Goal: Task Accomplishment & Management: Use online tool/utility

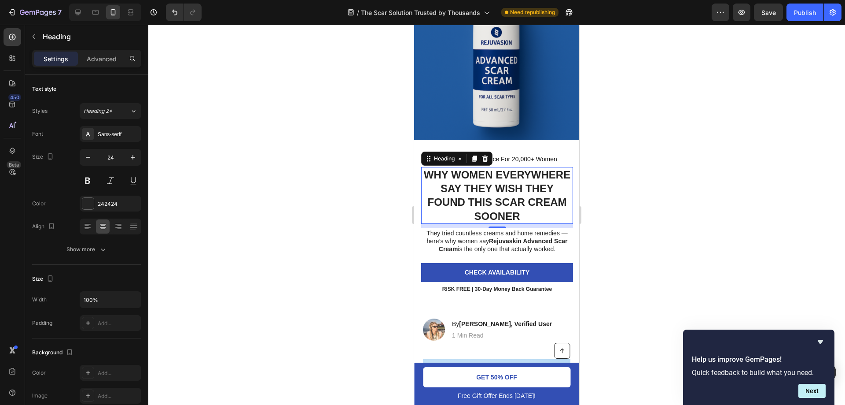
scroll to position [176, 0]
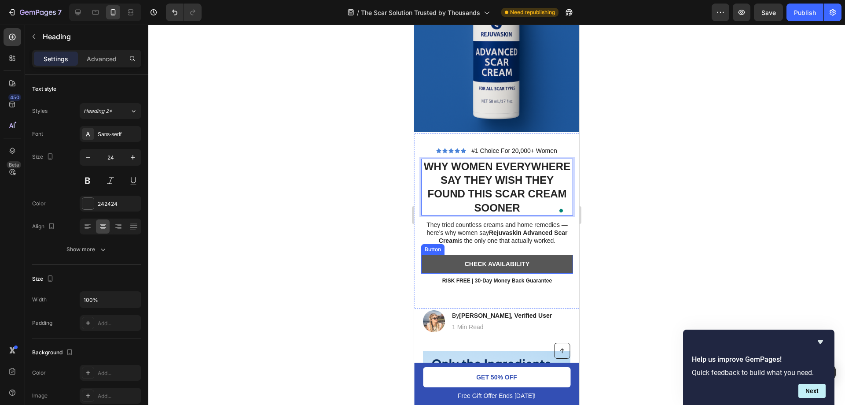
click at [538, 254] on link "Check availability" at bounding box center [497, 263] width 152 height 18
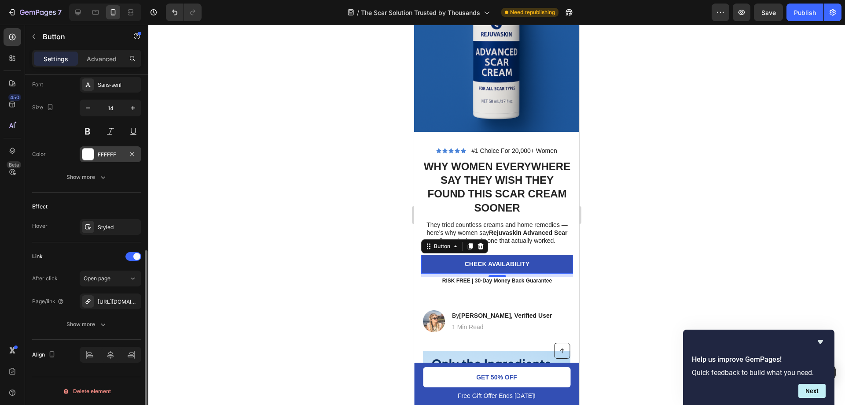
scroll to position [345, 0]
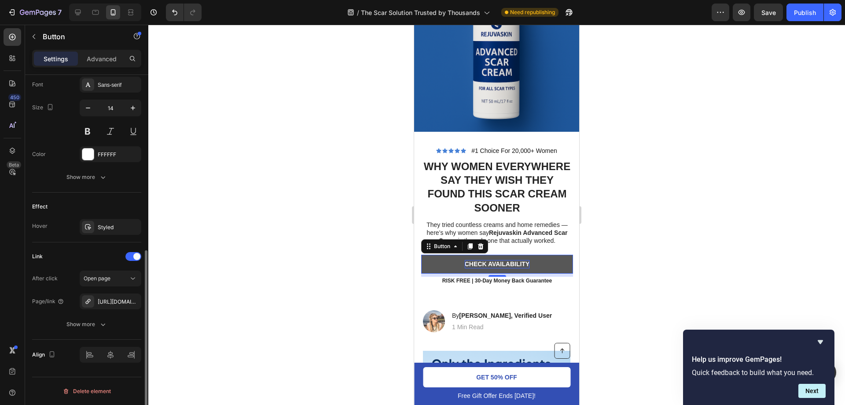
click at [498, 260] on p "Check availability" at bounding box center [497, 264] width 65 height 8
click at [590, 221] on div at bounding box center [496, 215] width 697 height 380
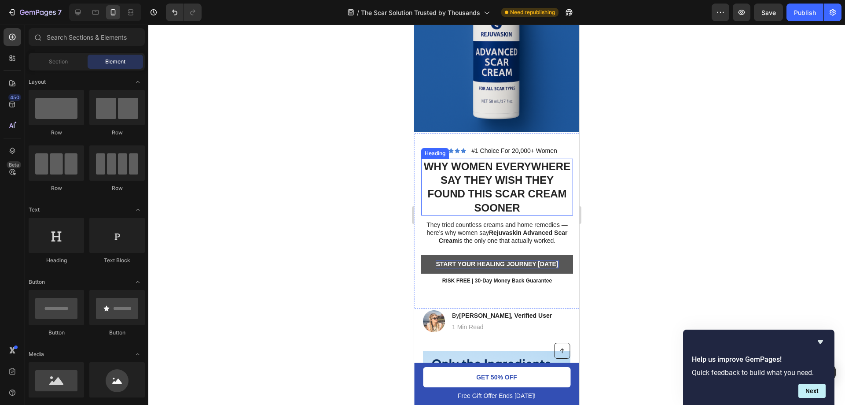
click at [484, 161] on strong "Why Women Everywhere Say They Wish They Found This Scar Cream Sooner" at bounding box center [497, 186] width 147 height 53
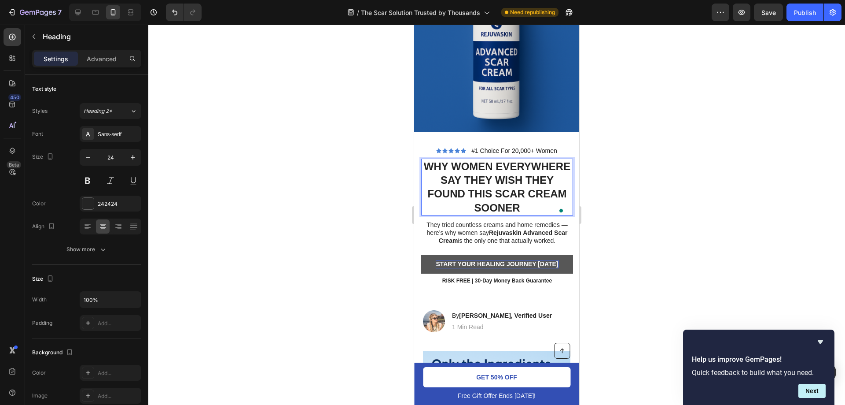
click at [483, 164] on strong "Why Women Everywhere Say They Wish They Found This Scar Cream Sooner" at bounding box center [497, 186] width 147 height 53
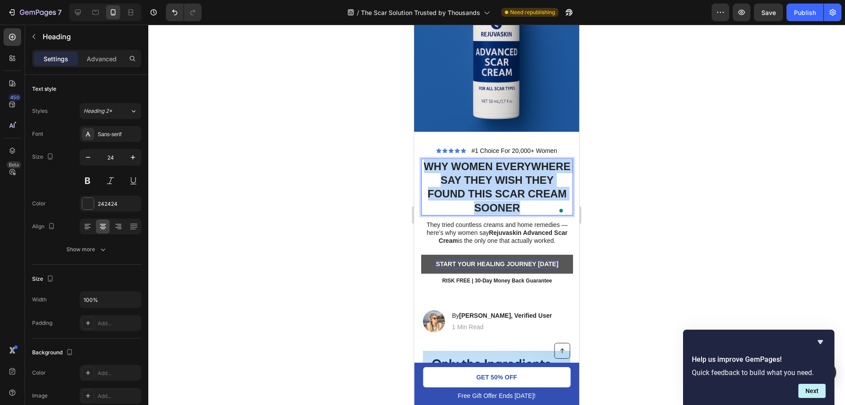
click at [483, 164] on strong "Why Women Everywhere Say They Wish They Found This Scar Cream Sooner" at bounding box center [497, 186] width 147 height 53
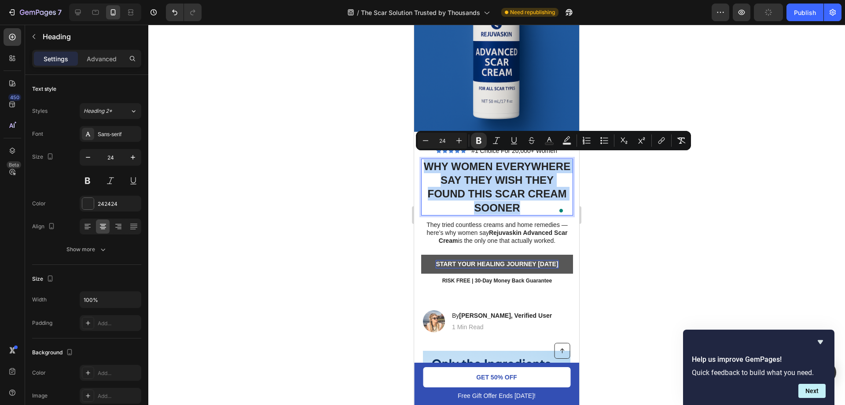
copy strong "Why Women Everywhere Say They Wish They Found This Scar Cream Sooner"
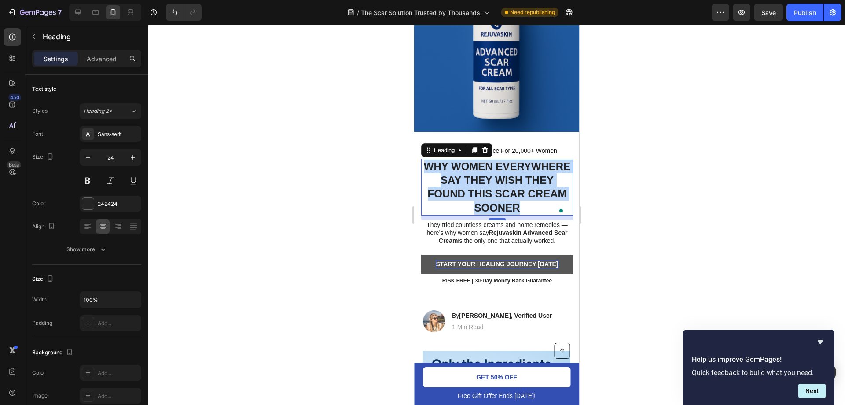
click at [518, 174] on strong "Why Women Everywhere Say They Wish They Found This Scar Cream Sooner" at bounding box center [497, 186] width 147 height 53
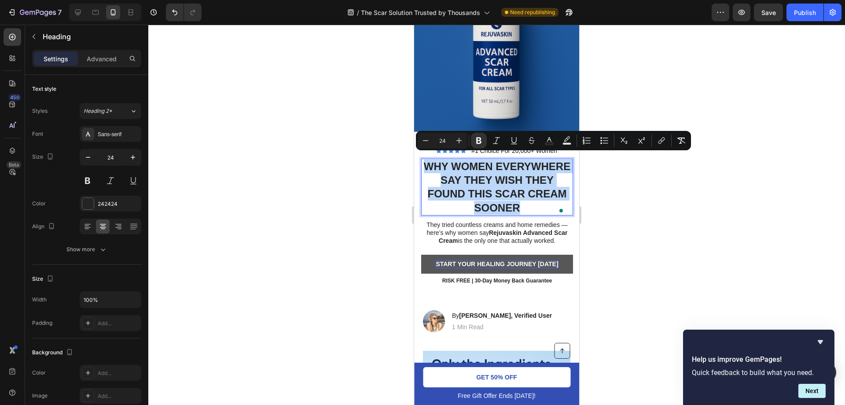
click at [516, 174] on strong "Why Women Everywhere Say They Wish They Found This Scar Cream Sooner" at bounding box center [497, 186] width 147 height 53
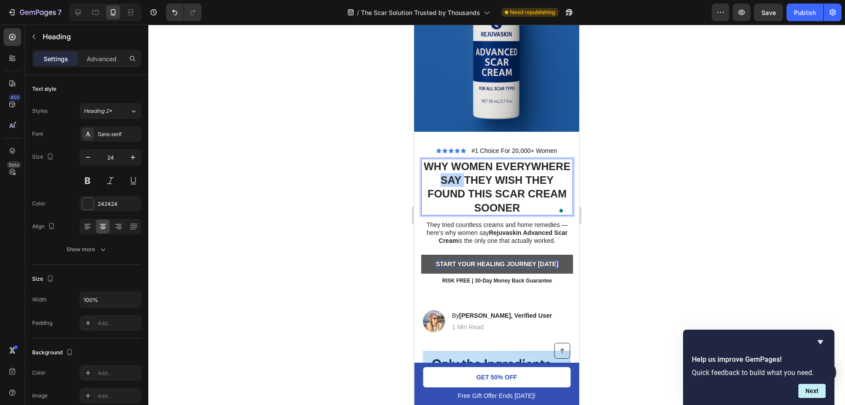
click at [516, 174] on strong "Why Women Everywhere Say They Wish They Found This Scar Cream Sooner" at bounding box center [497, 186] width 147 height 53
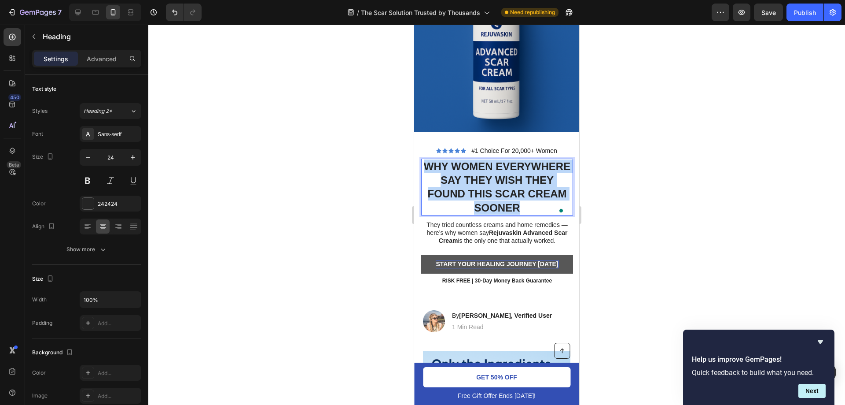
click at [516, 174] on strong "Why Women Everywhere Say They Wish They Found This Scar Cream Sooner" at bounding box center [497, 186] width 147 height 53
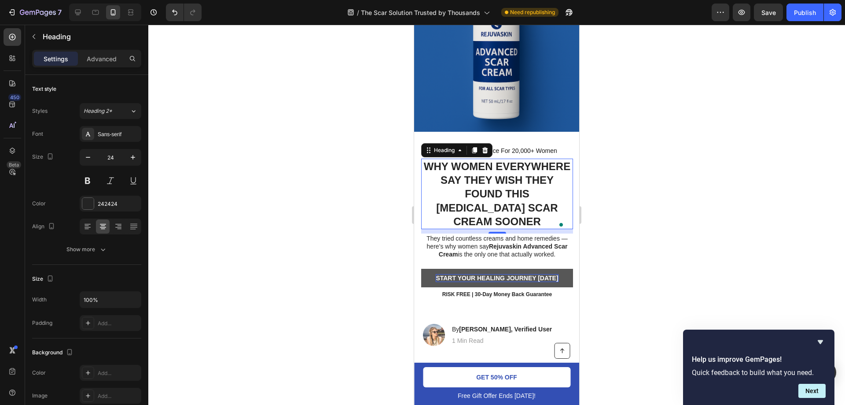
click at [645, 168] on div at bounding box center [496, 215] width 697 height 380
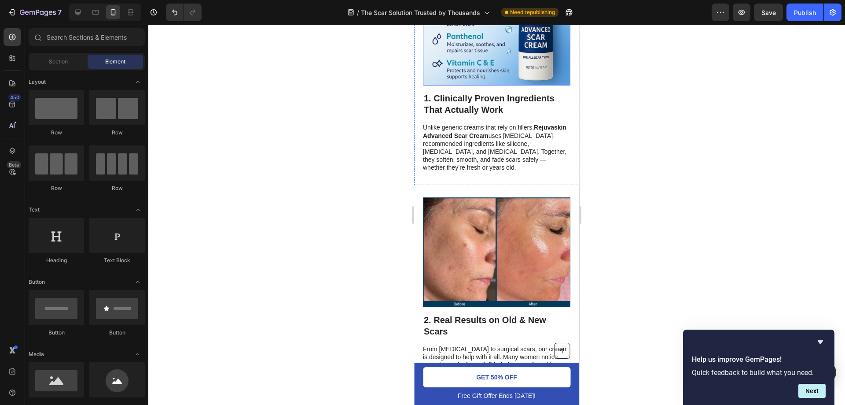
scroll to position [660, 0]
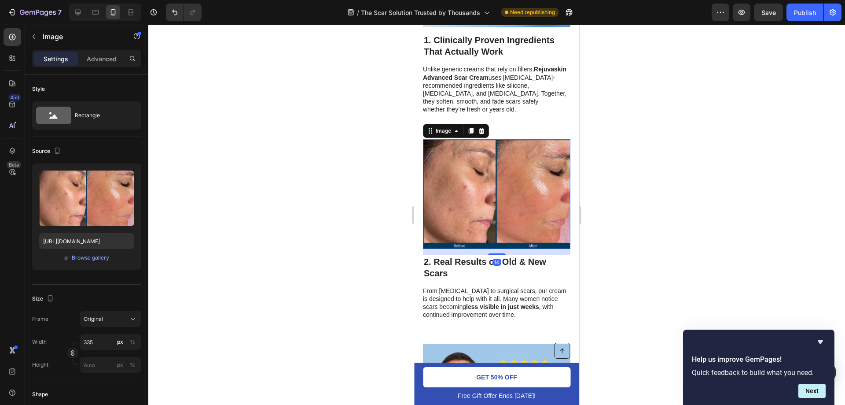
click at [515, 168] on img at bounding box center [496, 194] width 147 height 110
click at [529, 287] on p "From [MEDICAL_DATA] to surgical scars, our cream is designed to help with it al…" at bounding box center [496, 303] width 147 height 32
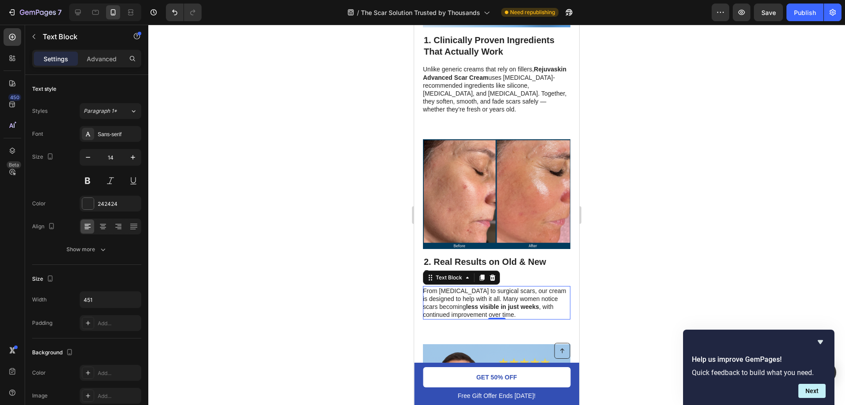
click at [507, 287] on p "From [MEDICAL_DATA] to surgical scars, our cream is designed to help with it al…" at bounding box center [496, 303] width 147 height 32
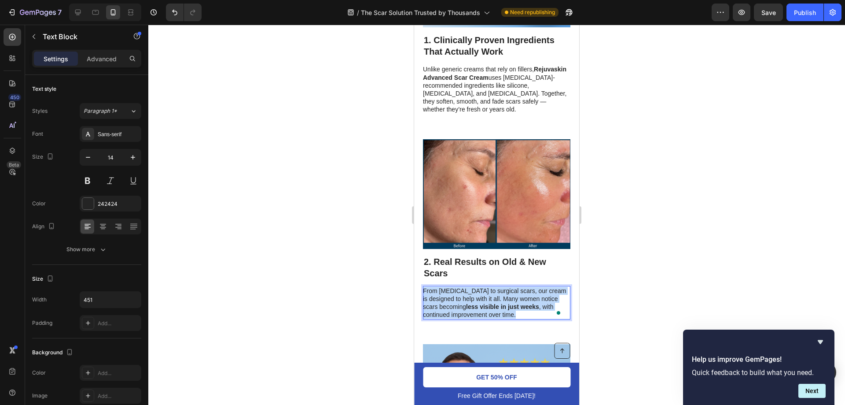
click at [507, 287] on p "From [MEDICAL_DATA] to surgical scars, our cream is designed to help with it al…" at bounding box center [496, 303] width 147 height 32
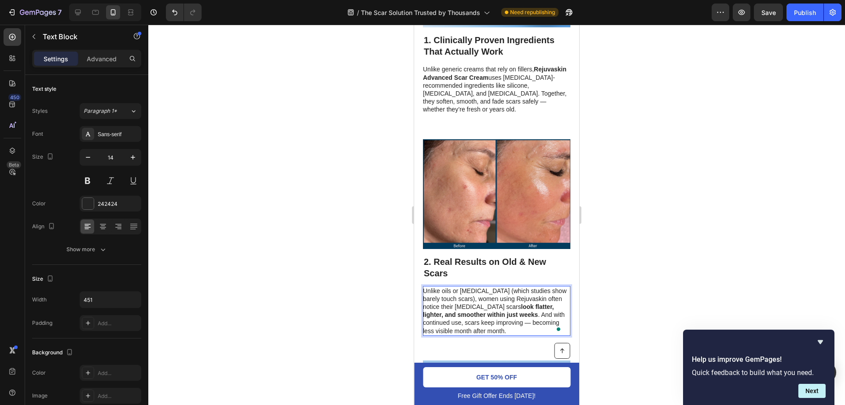
click at [657, 225] on div at bounding box center [496, 215] width 697 height 380
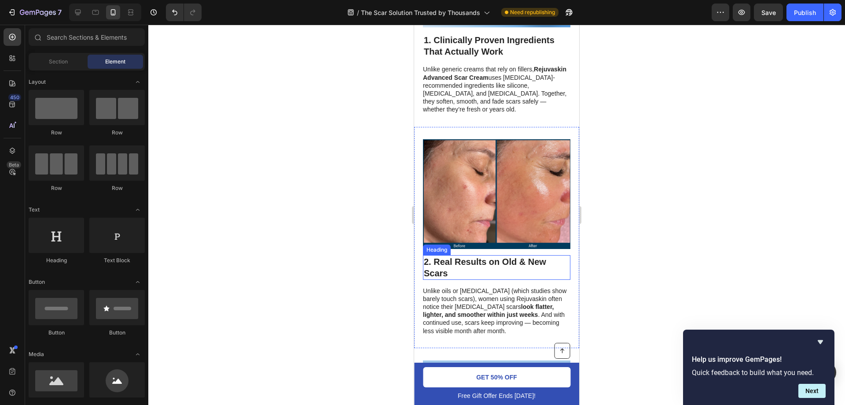
click at [519, 255] on h2 "2. Real Results on Old & New Scars" at bounding box center [496, 267] width 147 height 25
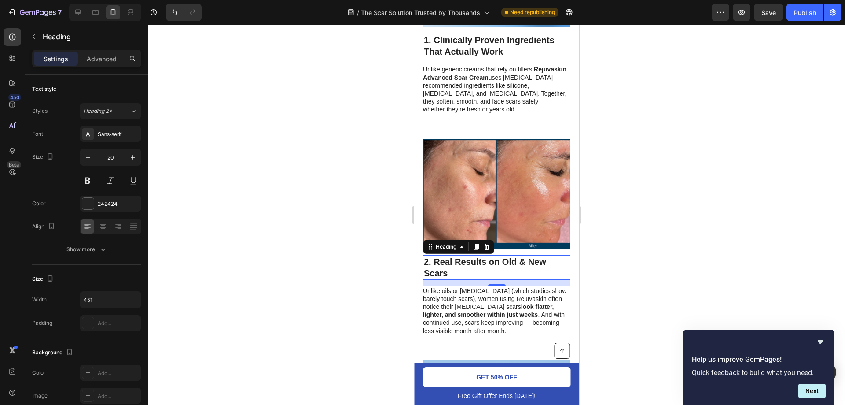
click at [492, 255] on h2 "2. Real Results on Old & New Scars" at bounding box center [496, 267] width 147 height 25
click at [492, 256] on p "2. Real Results on Old & New Scars" at bounding box center [497, 267] width 146 height 23
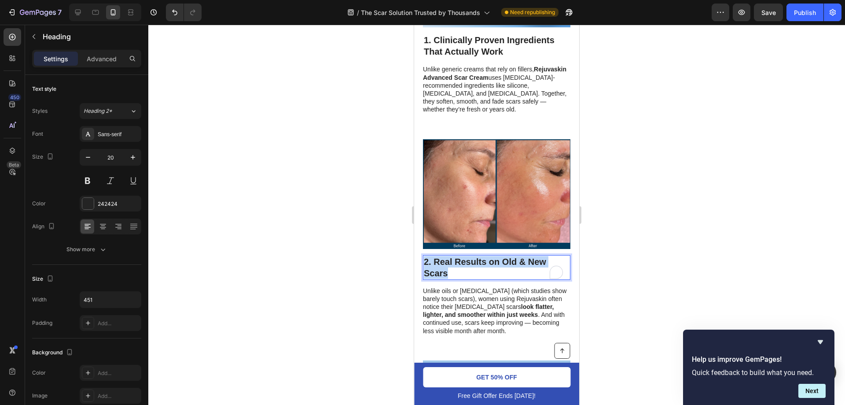
click at [492, 256] on p "2. Real Results on Old & New Scars" at bounding box center [497, 267] width 146 height 23
click at [427, 256] on p "Real Results Women Can See in Weeks" at bounding box center [497, 267] width 146 height 23
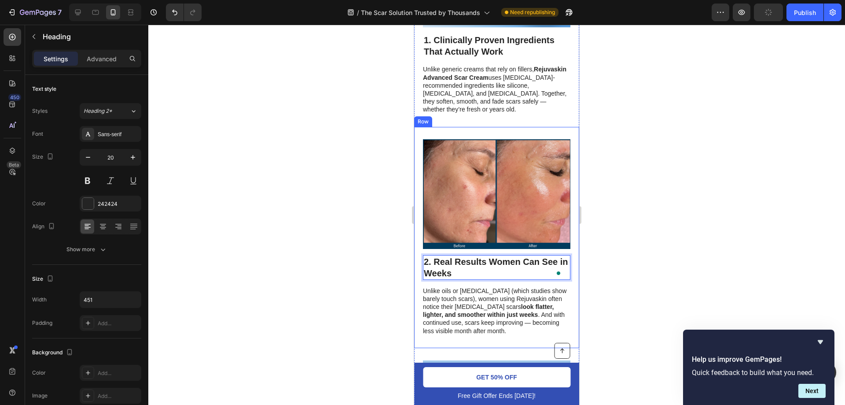
click at [673, 178] on div at bounding box center [496, 215] width 697 height 380
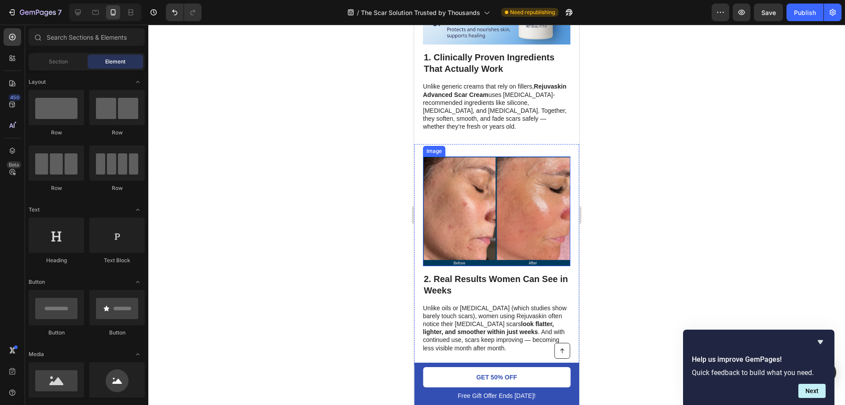
scroll to position [704, 0]
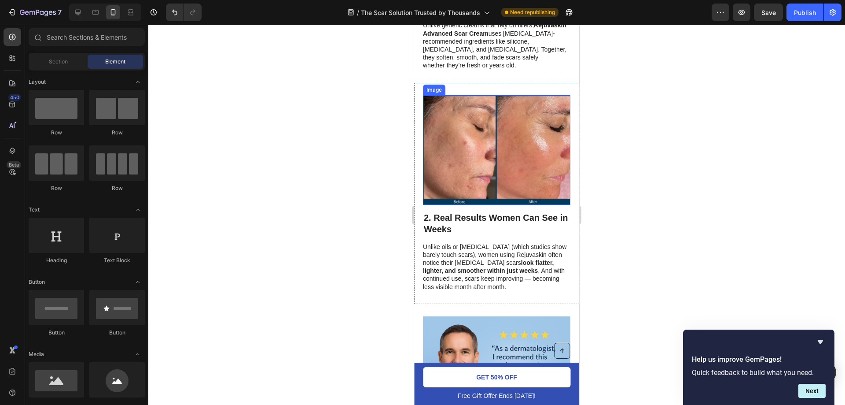
click at [462, 144] on img at bounding box center [496, 150] width 147 height 110
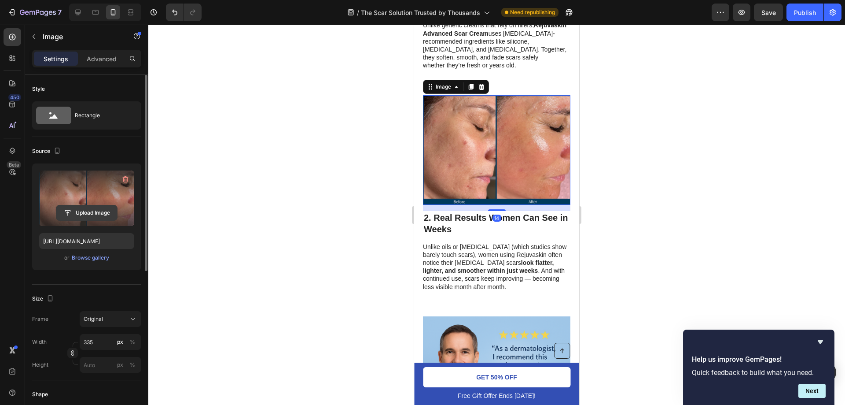
click at [77, 210] on input "file" at bounding box center [86, 212] width 61 height 15
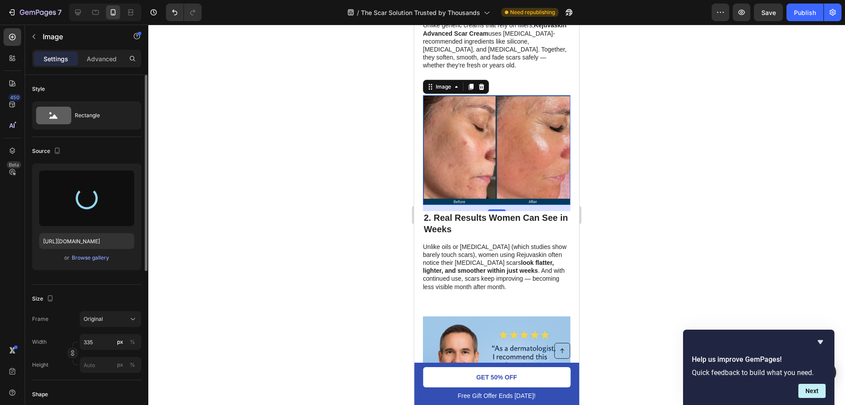
type input "[URL][DOMAIN_NAME]"
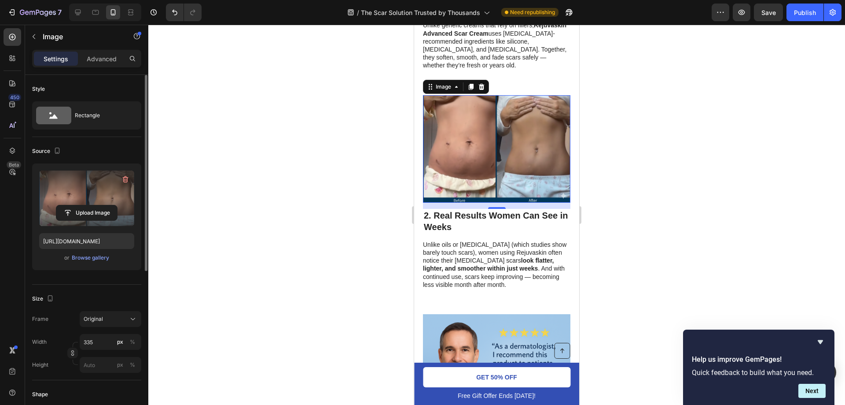
click at [685, 57] on div at bounding box center [496, 215] width 697 height 380
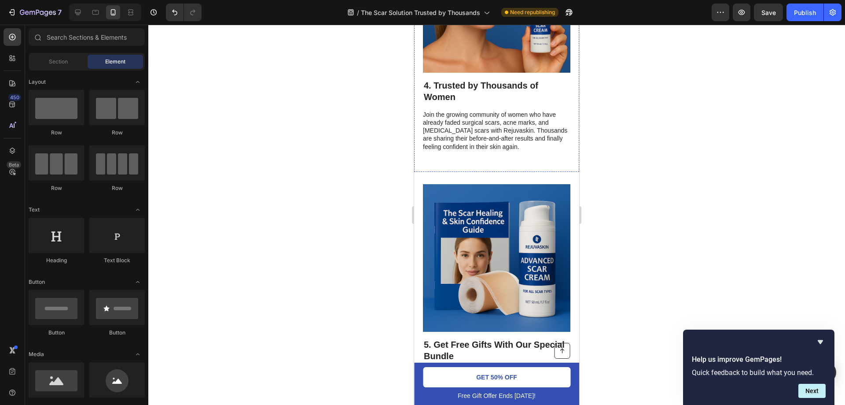
scroll to position [1497, 0]
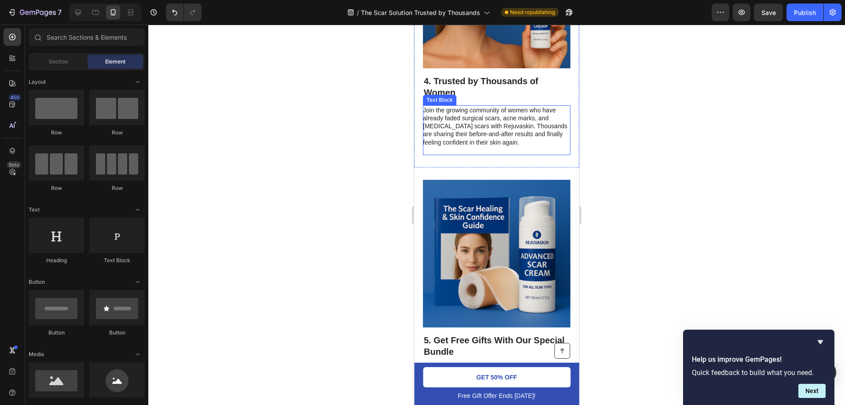
click at [470, 146] on p "Join the growing community of women who have already faded surgical scars, acne…" at bounding box center [496, 126] width 147 height 40
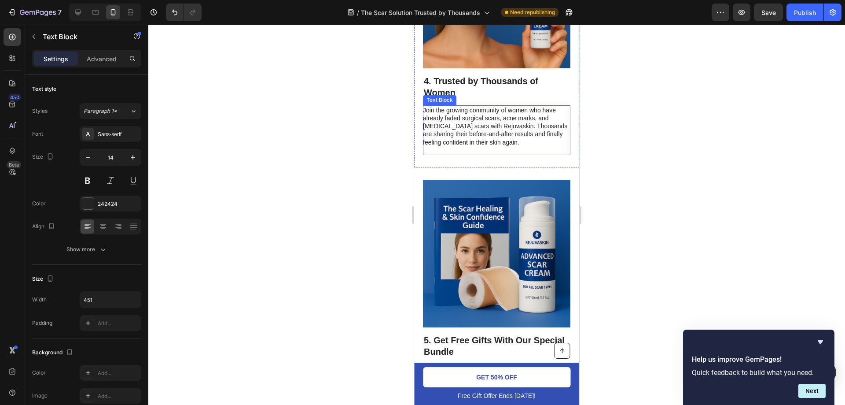
click at [470, 146] on p "Join the growing community of women who have already faded surgical scars, acne…" at bounding box center [496, 126] width 147 height 40
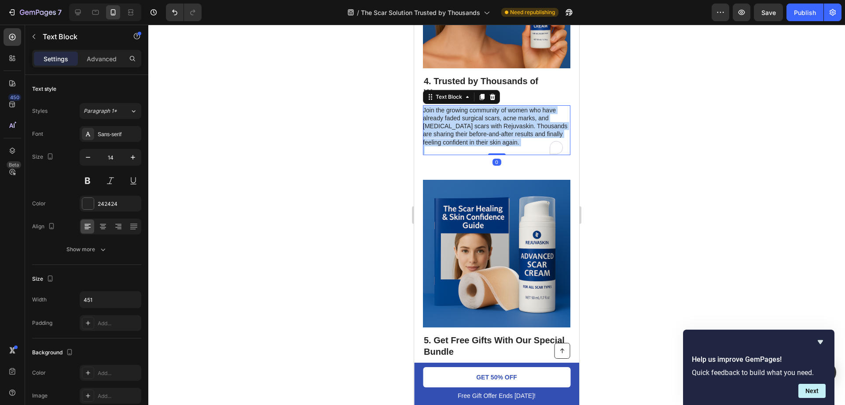
click at [470, 146] on p "Join the growing community of women who have already faded surgical scars, acne…" at bounding box center [496, 126] width 147 height 40
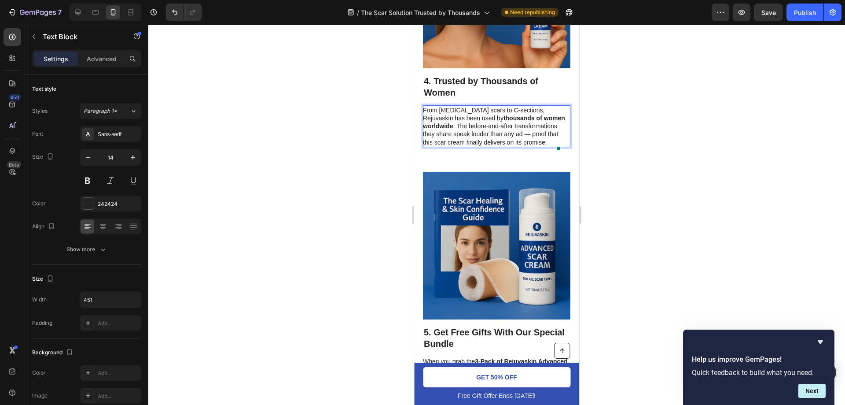
click at [604, 261] on div at bounding box center [496, 215] width 697 height 380
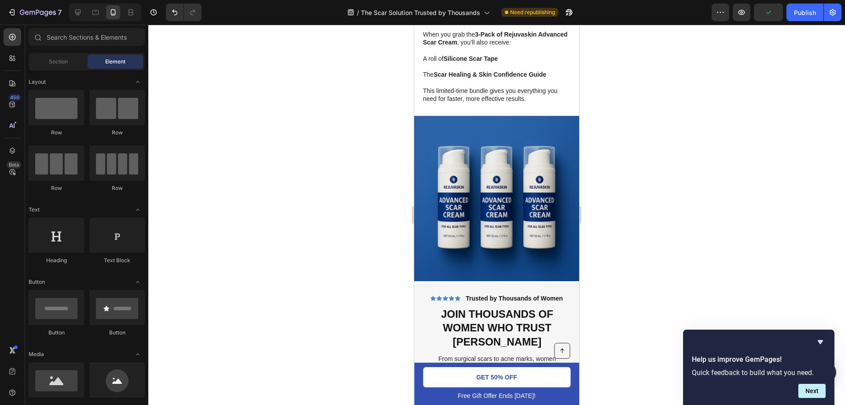
scroll to position [2113, 0]
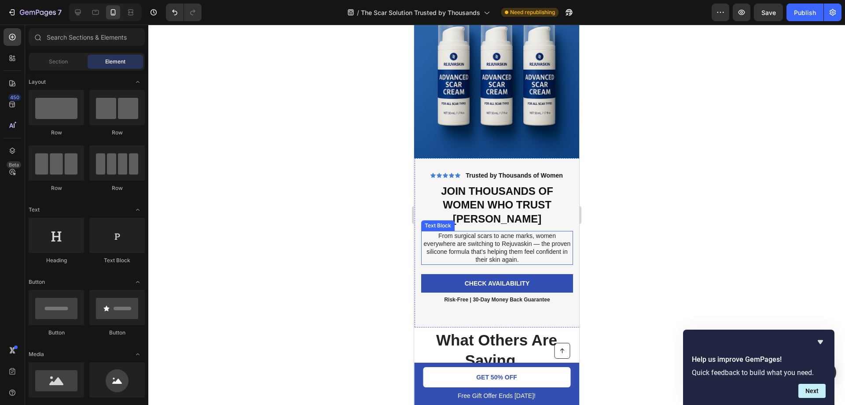
click at [472, 235] on p "From surgical scars to acne marks, women everywhere are switching to Rejuvaskin…" at bounding box center [497, 248] width 150 height 32
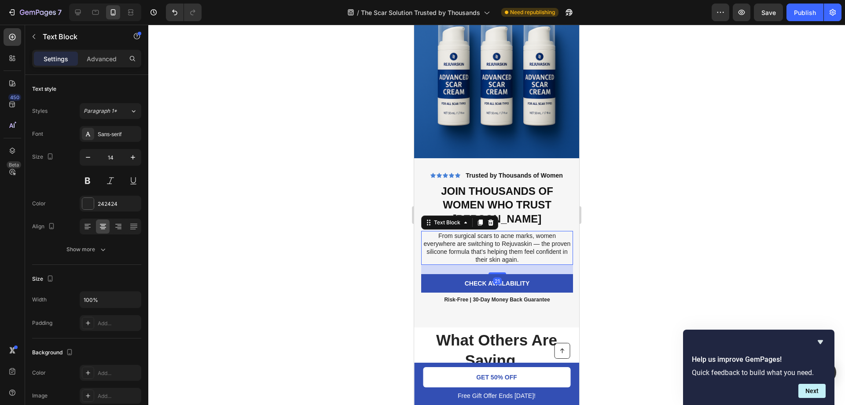
click at [463, 232] on p "From surgical scars to acne marks, women everywhere are switching to Rejuvaskin…" at bounding box center [497, 248] width 150 height 32
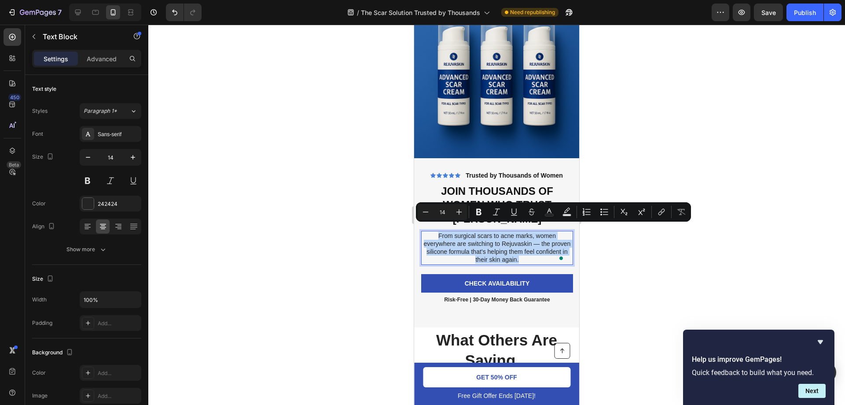
click at [463, 232] on p "From surgical scars to acne marks, women everywhere are switching to Rejuvaskin…" at bounding box center [497, 248] width 150 height 32
copy p "From surgical scars to acne marks, women everywhere are switching to Rejuvaskin…"
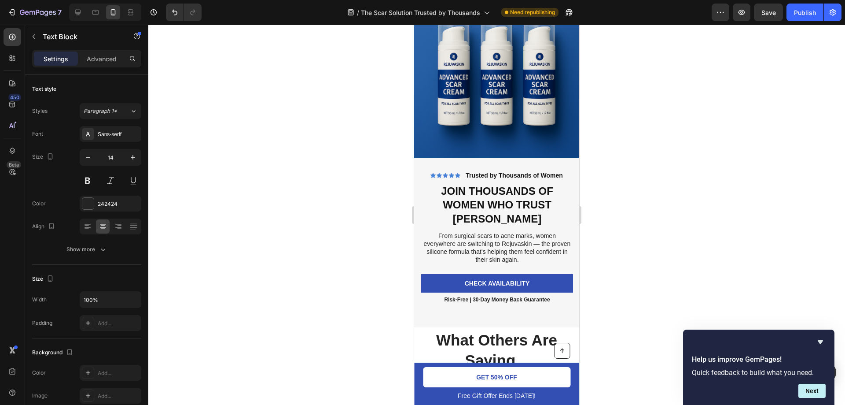
click at [475, 232] on p "From surgical scars to acne marks, women everywhere are switching to Rejuvaskin…" at bounding box center [497, 248] width 150 height 32
click at [480, 234] on p "From surgical scars to acne marks, women everywhere are switching to Rejuvaskin…" at bounding box center [497, 248] width 150 height 32
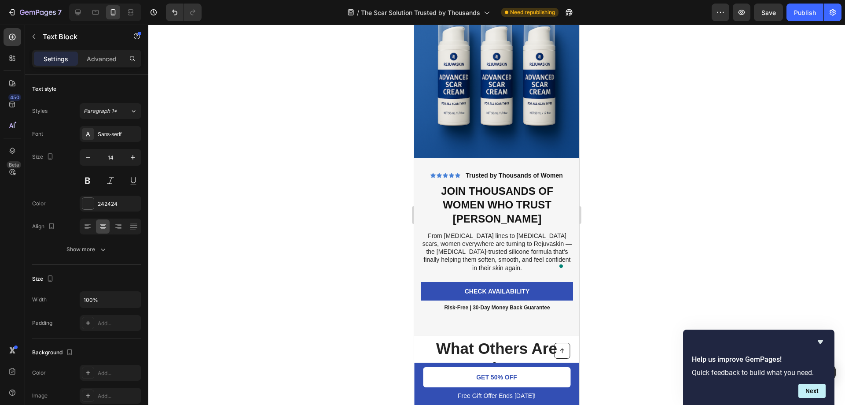
click at [632, 209] on div at bounding box center [496, 215] width 697 height 380
click at [517, 241] on p "From [MEDICAL_DATA] lines to [MEDICAL_DATA] scars, women everywhere are turning…" at bounding box center [497, 252] width 150 height 40
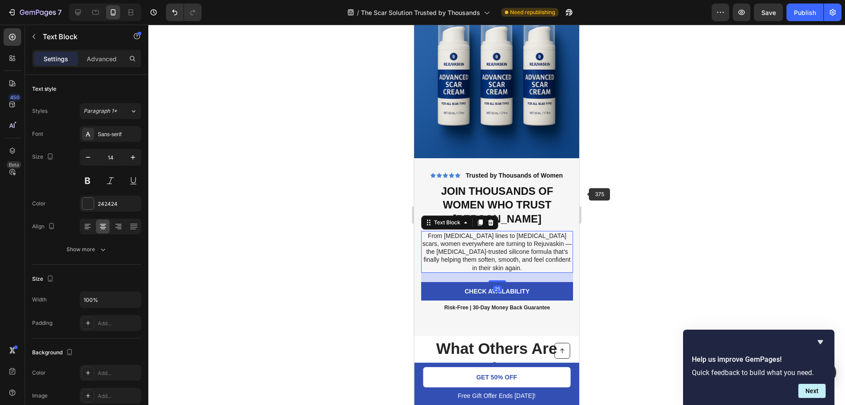
click at [623, 194] on div at bounding box center [496, 215] width 697 height 380
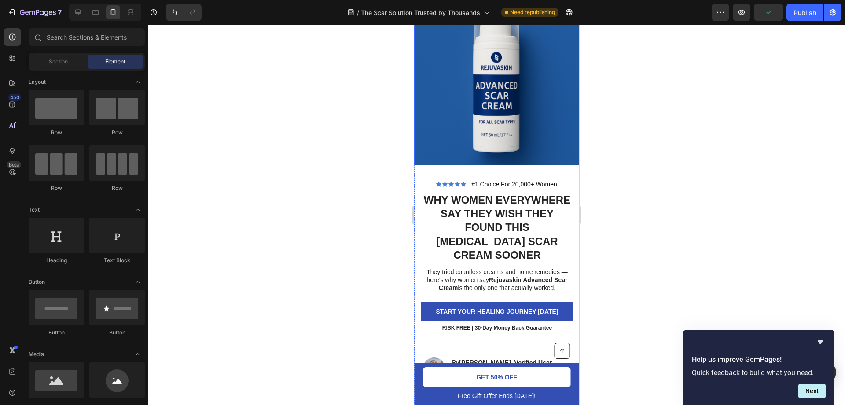
scroll to position [176, 0]
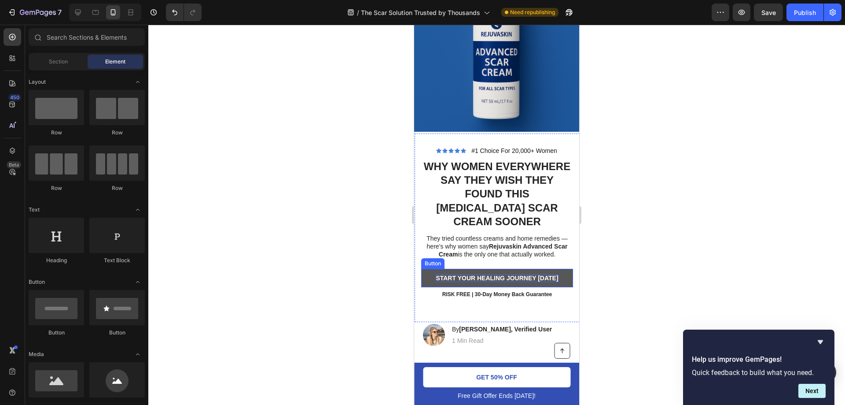
click at [522, 274] on p "START YOUR HEALING JOURNEY [DATE]" at bounding box center [497, 278] width 122 height 8
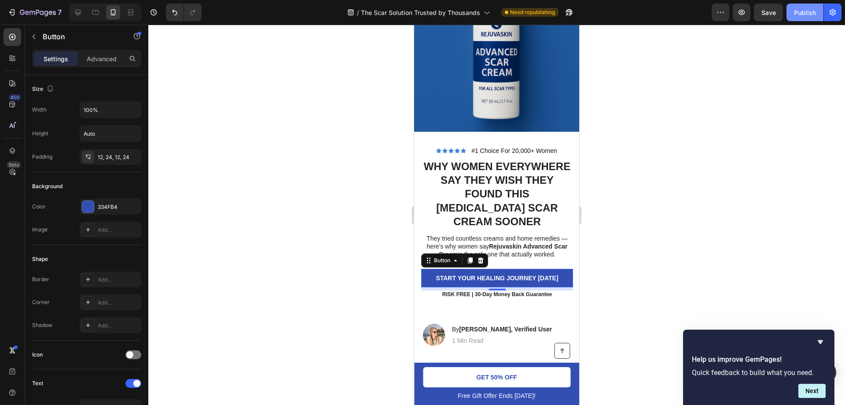
click at [800, 13] on div "Publish" at bounding box center [805, 12] width 22 height 9
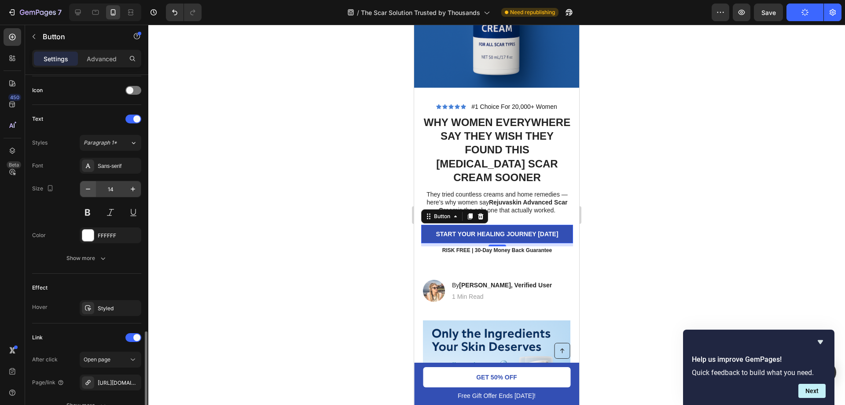
scroll to position [345, 0]
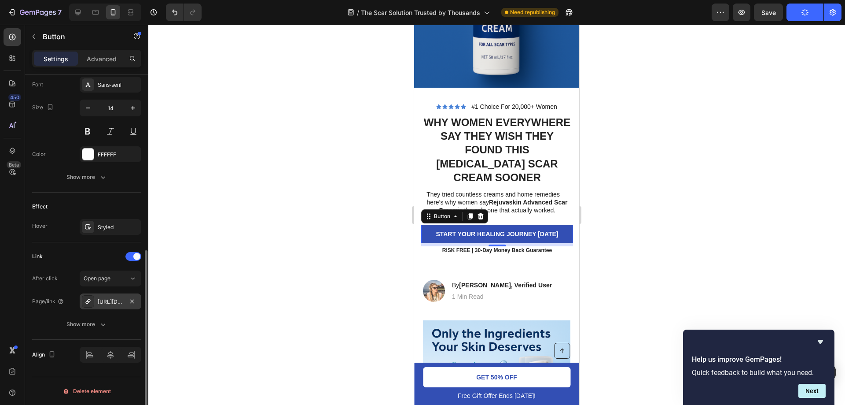
click at [91, 302] on icon at bounding box center [88, 301] width 7 height 7
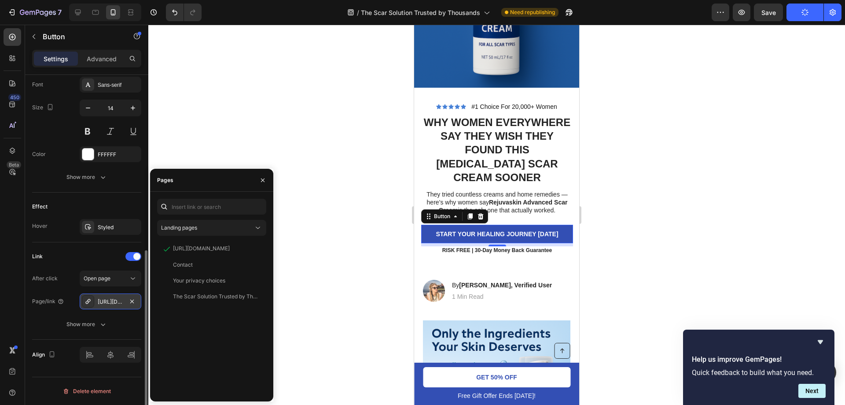
click at [86, 302] on icon at bounding box center [88, 301] width 7 height 7
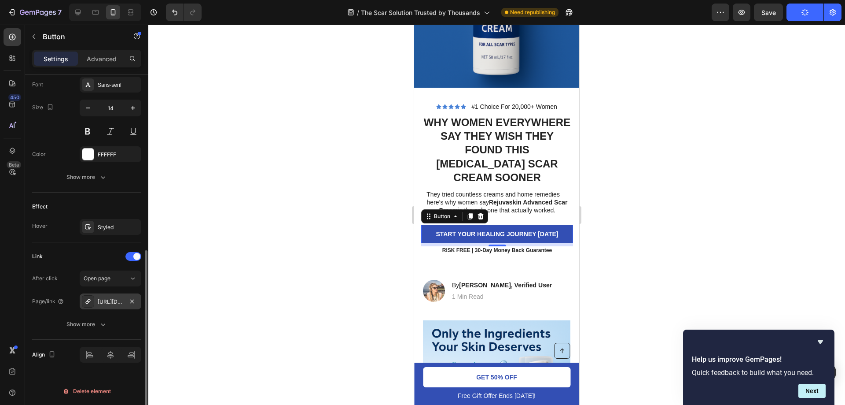
click at [110, 300] on div "[URL][DOMAIN_NAME]" at bounding box center [111, 302] width 26 height 8
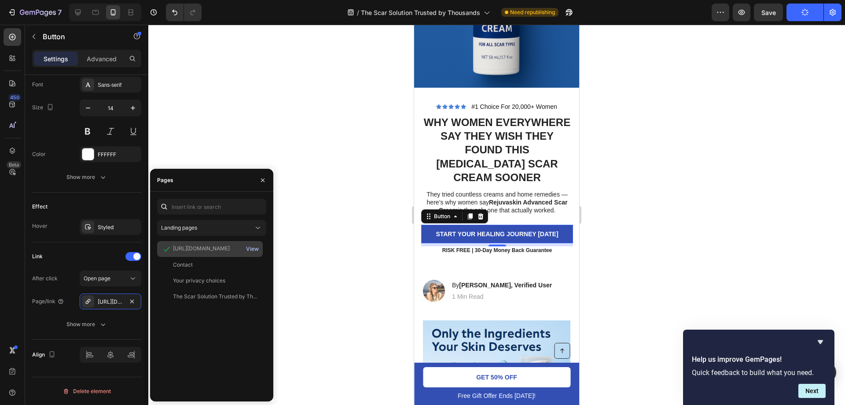
click at [249, 248] on div "View" at bounding box center [252, 249] width 13 height 8
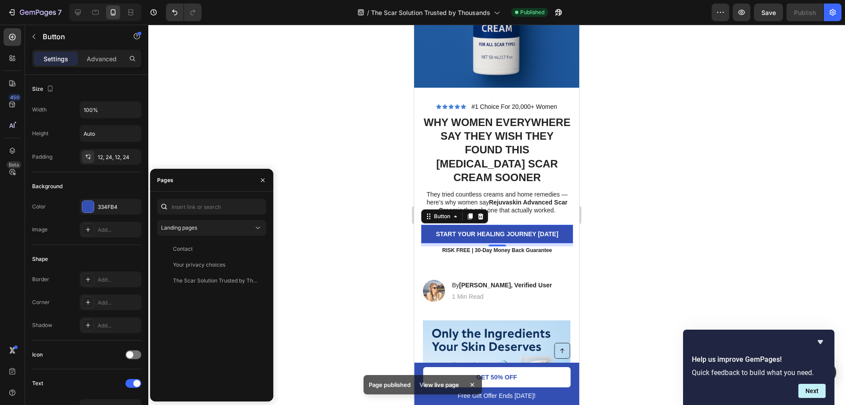
scroll to position [345, 0]
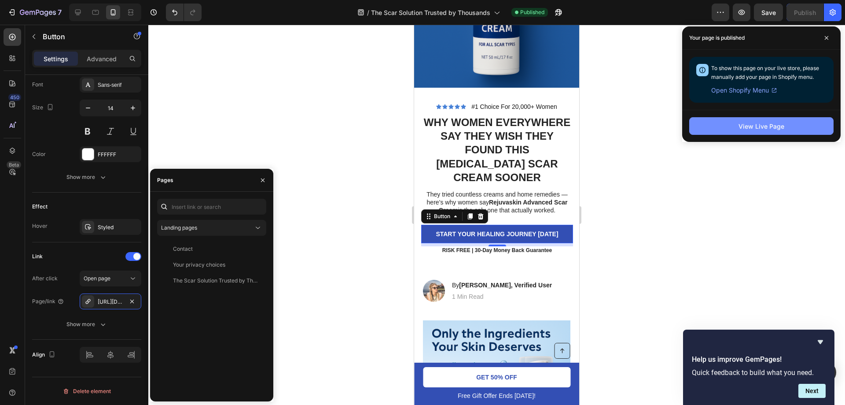
click at [757, 130] on div "View Live Page" at bounding box center [762, 126] width 46 height 9
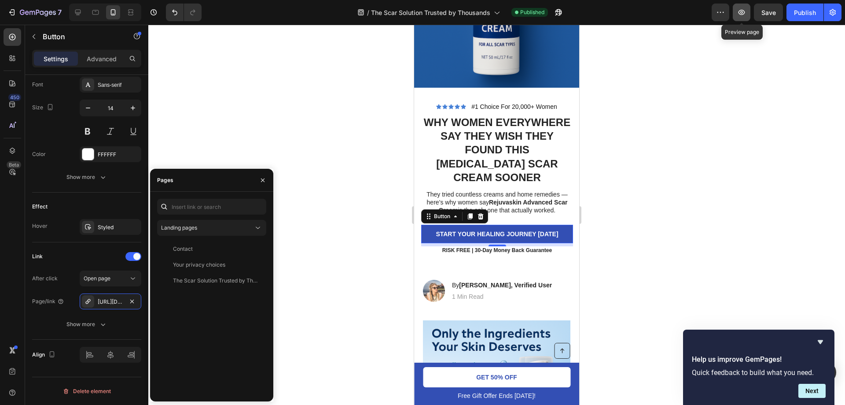
click at [745, 10] on icon "button" at bounding box center [741, 12] width 9 height 9
